Goal: Task Accomplishment & Management: Use online tool/utility

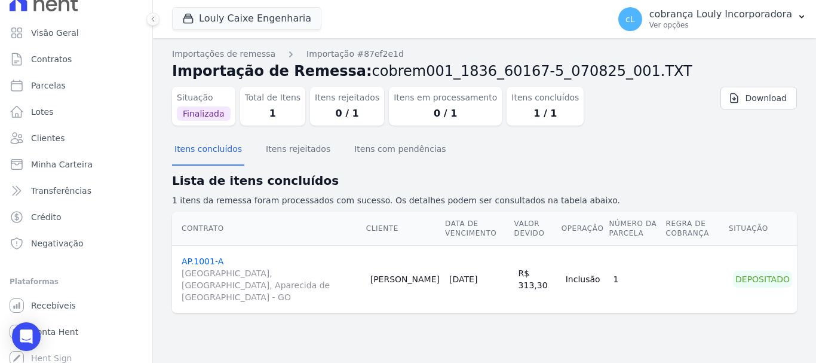
scroll to position [22, 0]
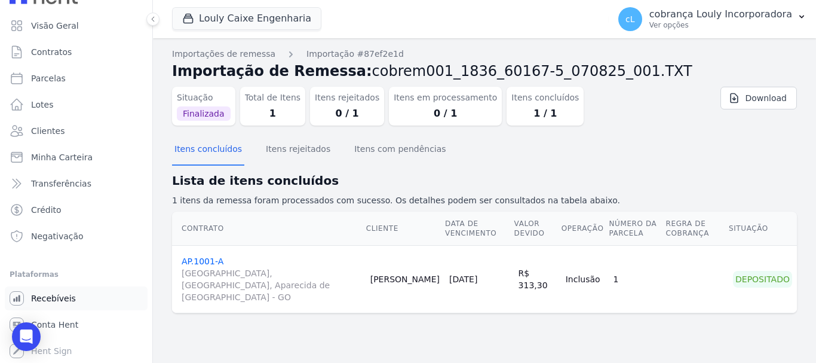
click at [72, 300] on link "Recebíveis" at bounding box center [76, 298] width 143 height 24
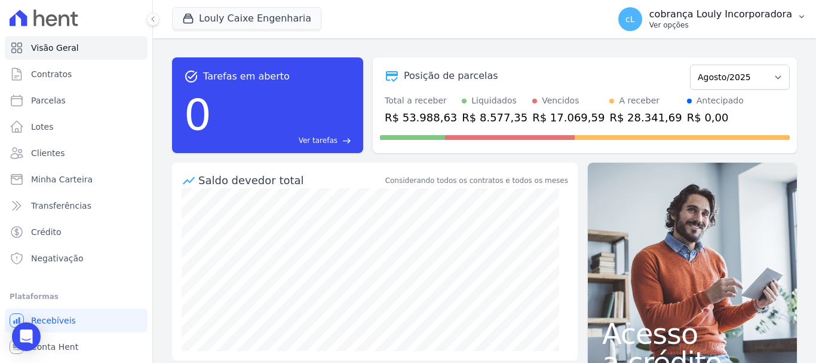
click at [796, 18] on button "cL cobrança Louly Incorporadora Ver opções" at bounding box center [712, 18] width 207 height 33
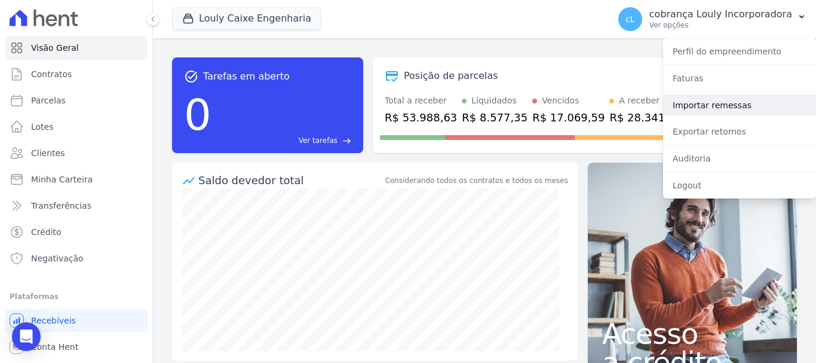
click at [707, 105] on link "Importar remessas" at bounding box center [739, 105] width 153 height 22
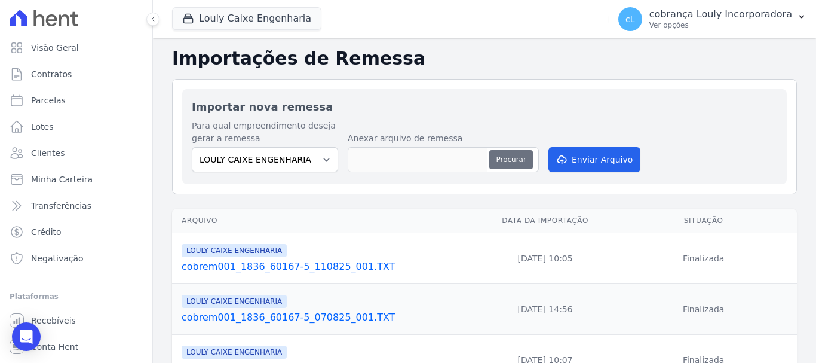
click at [515, 162] on button "Procurar" at bounding box center [510, 159] width 43 height 19
type input "cobrem001_1836_60167-5_110825_004.TXT"
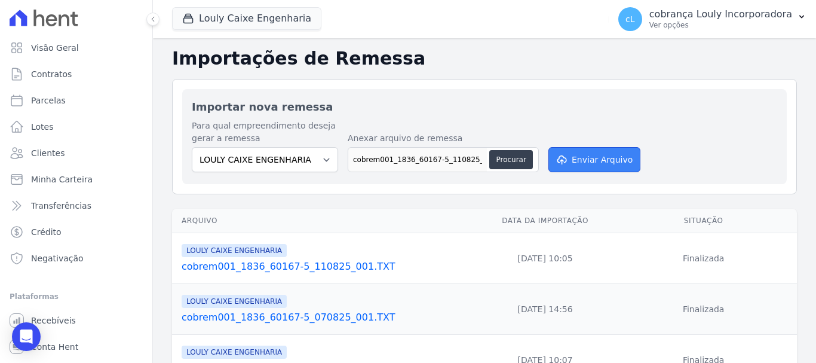
click at [613, 160] on button "Enviar Arquivo" at bounding box center [594, 159] width 92 height 25
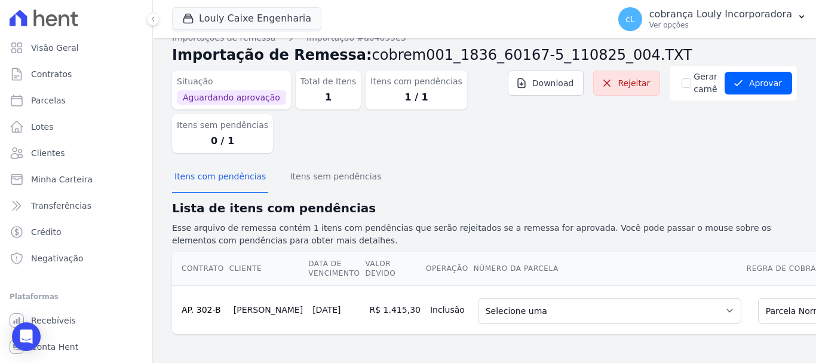
scroll to position [26, 0]
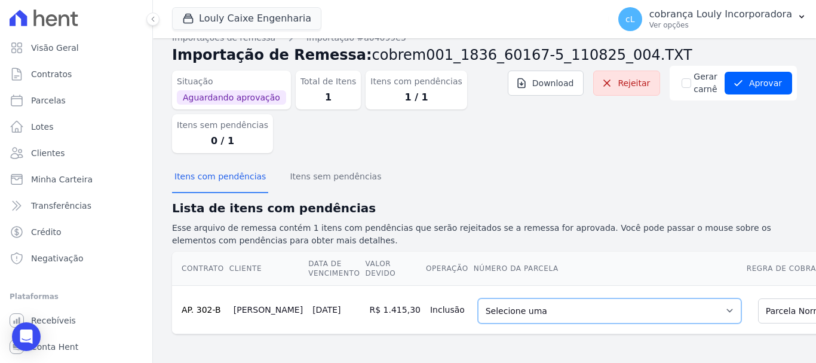
click at [665, 308] on select "Selecione uma 1 - 10/07/2025 - R$ 1.409,97 - Vencido (Cobrança Expirada) 3 - 10…" at bounding box center [609, 310] width 263 height 25
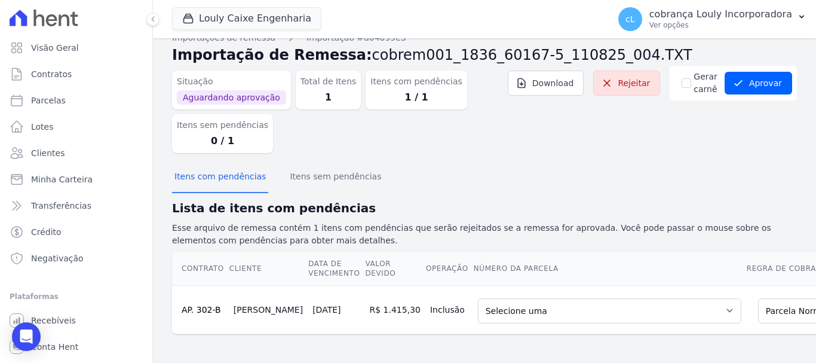
drag, startPoint x: 768, startPoint y: 162, endPoint x: 774, endPoint y: 235, distance: 72.5
click at [768, 162] on div "Itens com pendências Itens sem pendências" at bounding box center [484, 176] width 625 height 29
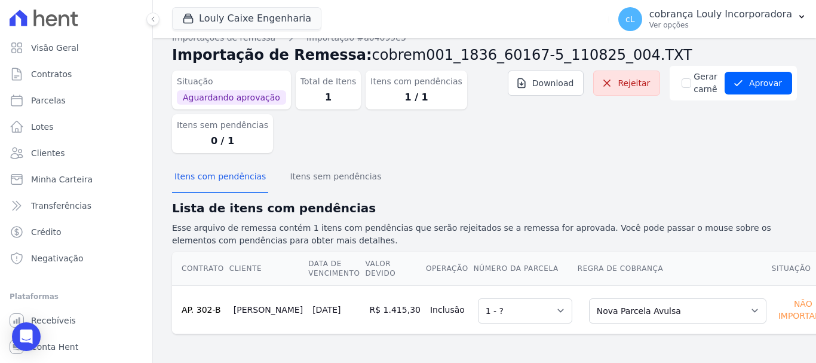
scroll to position [17, 0]
click at [694, 318] on select "Selecione uma Nova Parcela Avulsa Parcela Avulsa Existente Intercalada (1 X R$ …" at bounding box center [677, 310] width 177 height 25
click at [775, 232] on p "Esse arquivo de remessa contém 1 itens com pendências que serão rejeitados se a…" at bounding box center [484, 234] width 625 height 25
click at [762, 82] on button "Aprovar" at bounding box center [759, 83] width 68 height 23
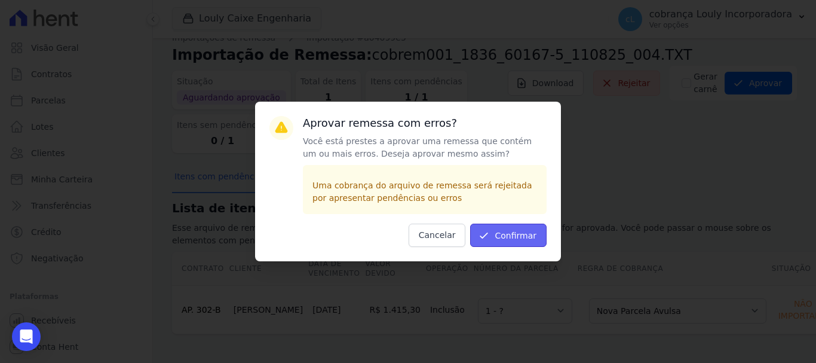
click at [515, 235] on button "Confirmar" at bounding box center [508, 234] width 76 height 23
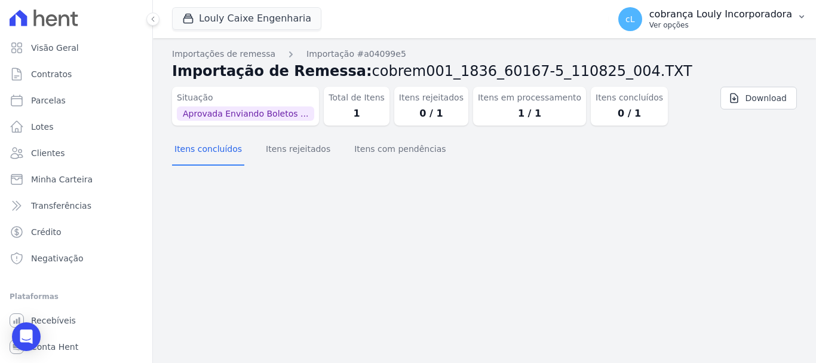
click at [789, 11] on p "cobrança Louly Incorporadora" at bounding box center [720, 14] width 143 height 12
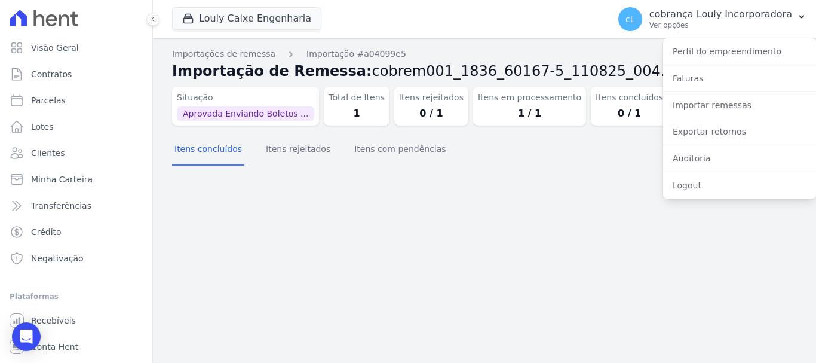
drag, startPoint x: 556, startPoint y: 199, endPoint x: 556, endPoint y: 192, distance: 6.6
click at [556, 196] on div "Importação aprovada e operações agendadas. Importações de remessa Importação #a…" at bounding box center [484, 200] width 663 height 324
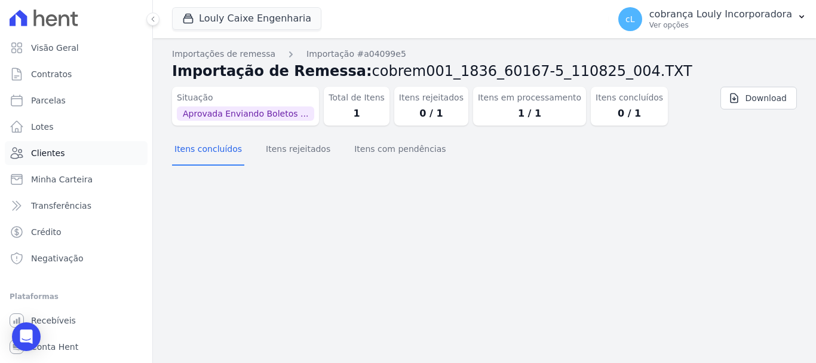
click at [48, 154] on span "Clientes" at bounding box center [47, 153] width 33 height 12
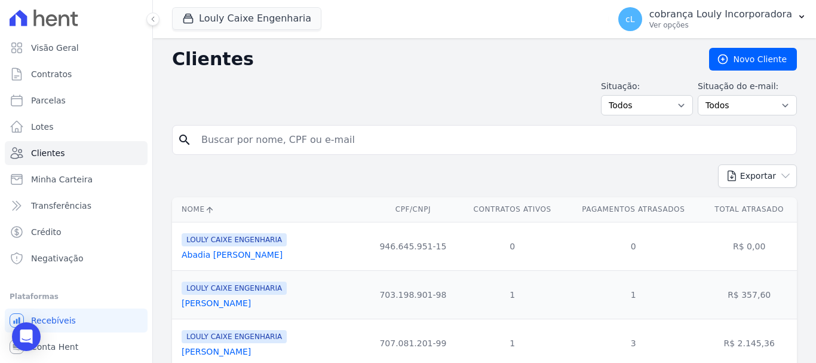
click at [248, 138] on input "search" at bounding box center [492, 140] width 597 height 24
type input "thamires cruz"
click at [471, 155] on form "search thamires cruz" at bounding box center [484, 144] width 625 height 39
click at [341, 137] on input "thamires cruz" at bounding box center [492, 140] width 597 height 24
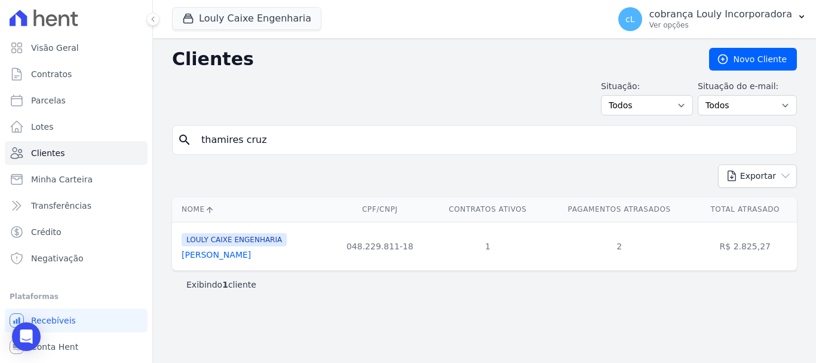
click at [251, 257] on link "Francisca Thamires Cruz Da Silva" at bounding box center [216, 255] width 69 height 10
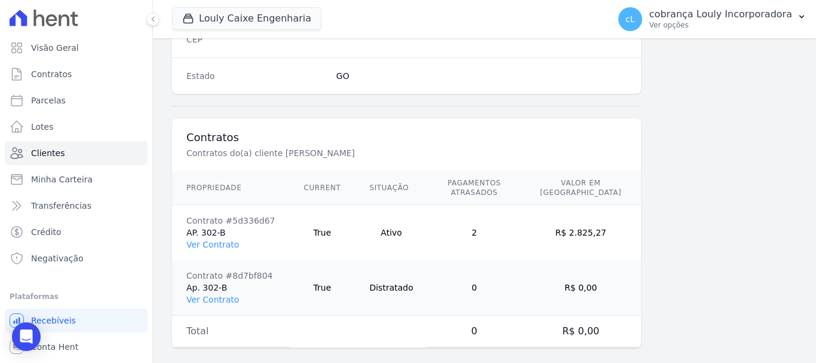
scroll to position [810, 0]
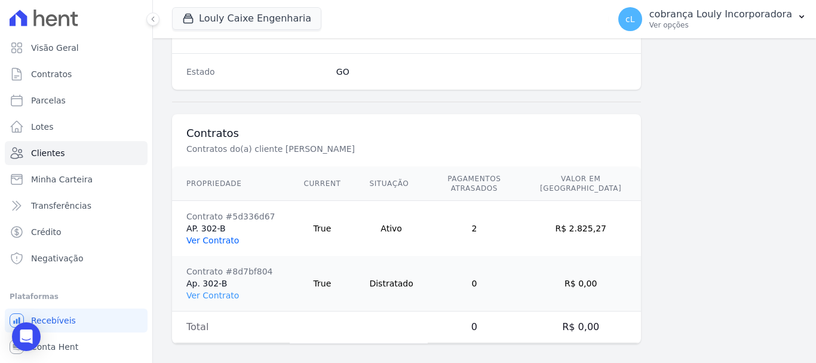
click at [211, 235] on link "Ver Contrato" at bounding box center [212, 240] width 53 height 10
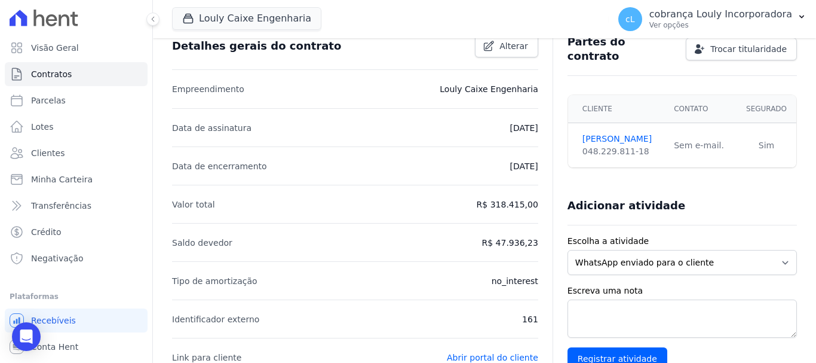
scroll to position [50, 0]
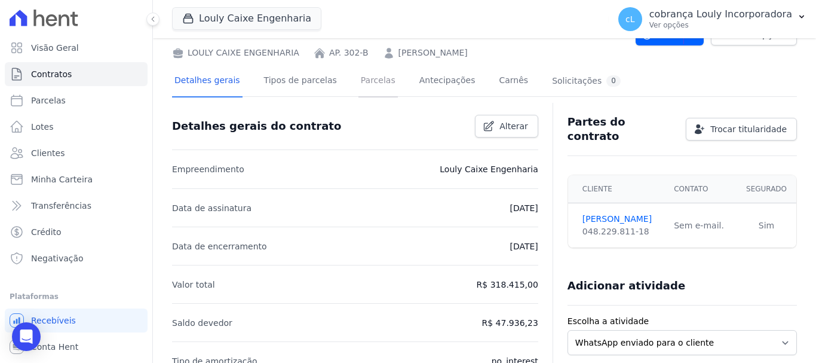
click at [365, 85] on link "Parcelas" at bounding box center [377, 82] width 39 height 32
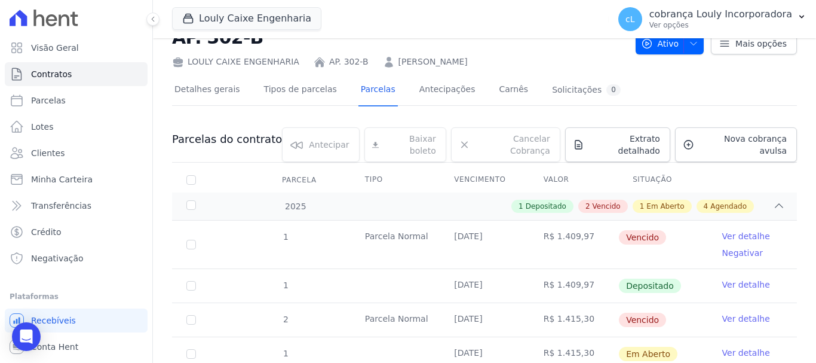
scroll to position [60, 0]
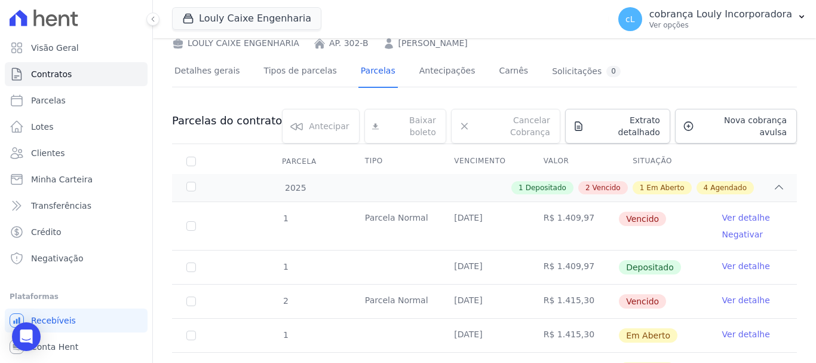
click at [740, 328] on link "Ver detalhe" at bounding box center [746, 334] width 48 height 12
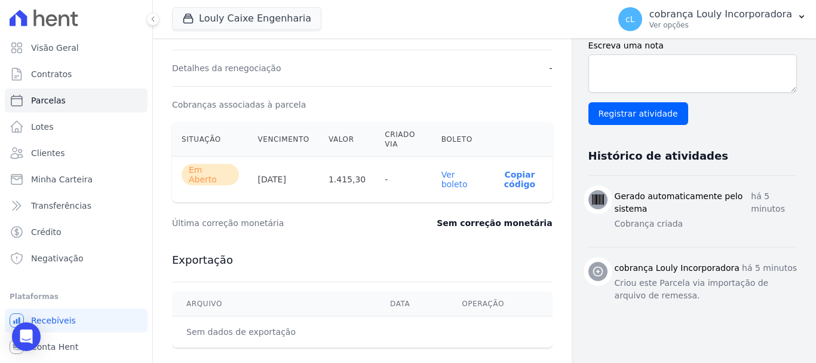
scroll to position [358, 0]
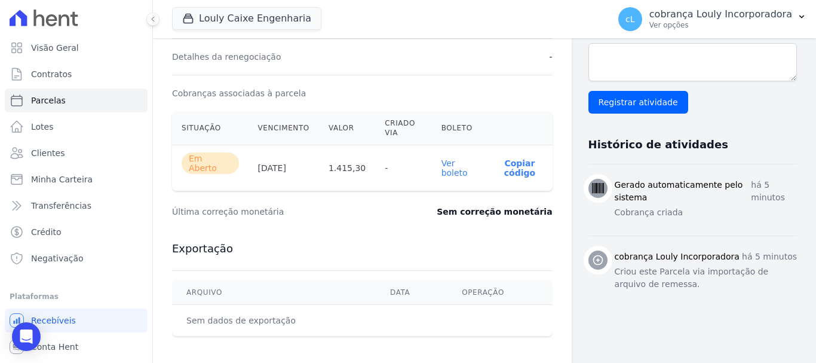
click at [759, 203] on p "há 5 minutos" at bounding box center [774, 191] width 46 height 25
click at [759, 198] on p "há 5 minutos" at bounding box center [774, 191] width 46 height 25
click at [445, 162] on link "Ver boleto" at bounding box center [454, 167] width 26 height 19
